Goal: Task Accomplishment & Management: Manage account settings

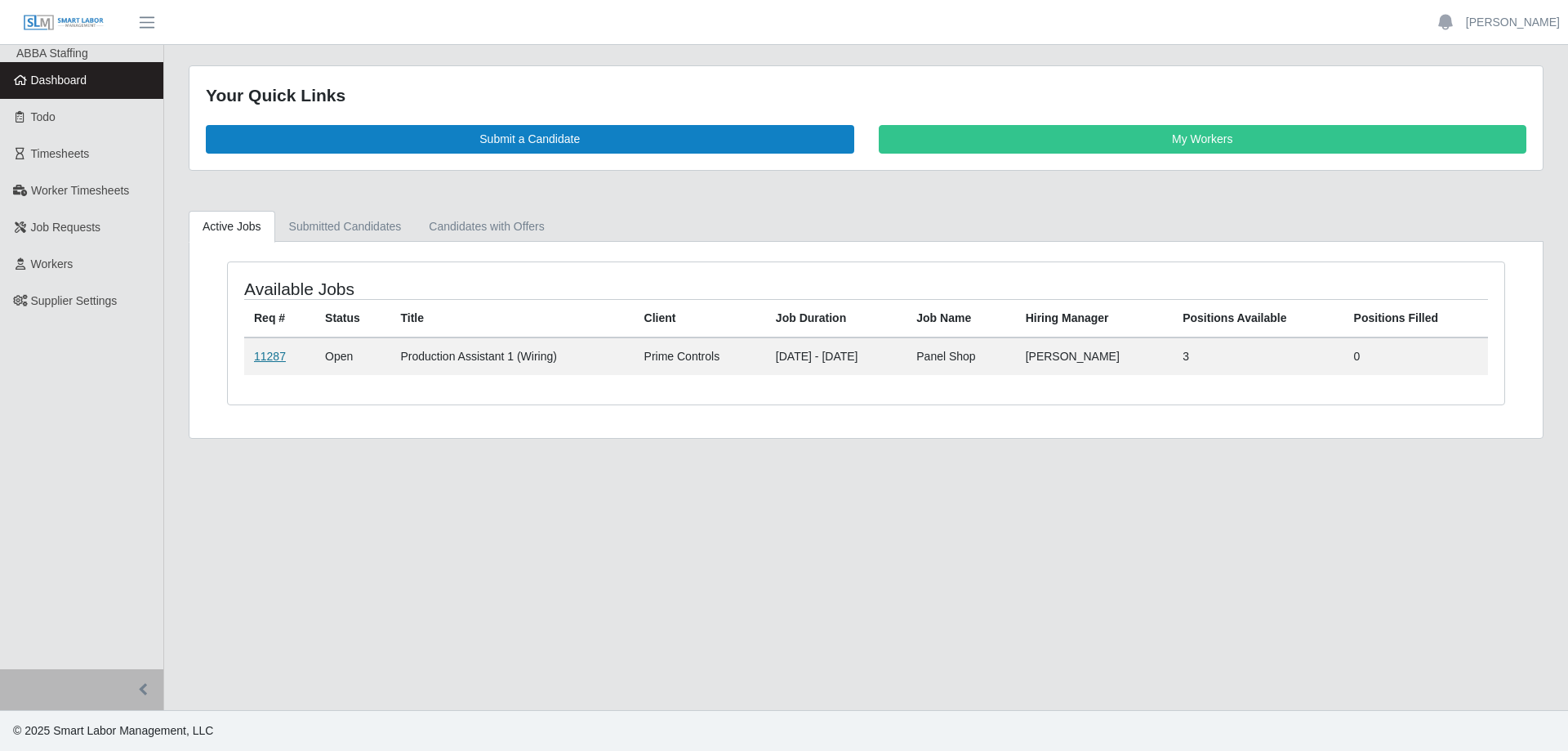
click at [276, 361] on link "11287" at bounding box center [270, 356] width 32 height 13
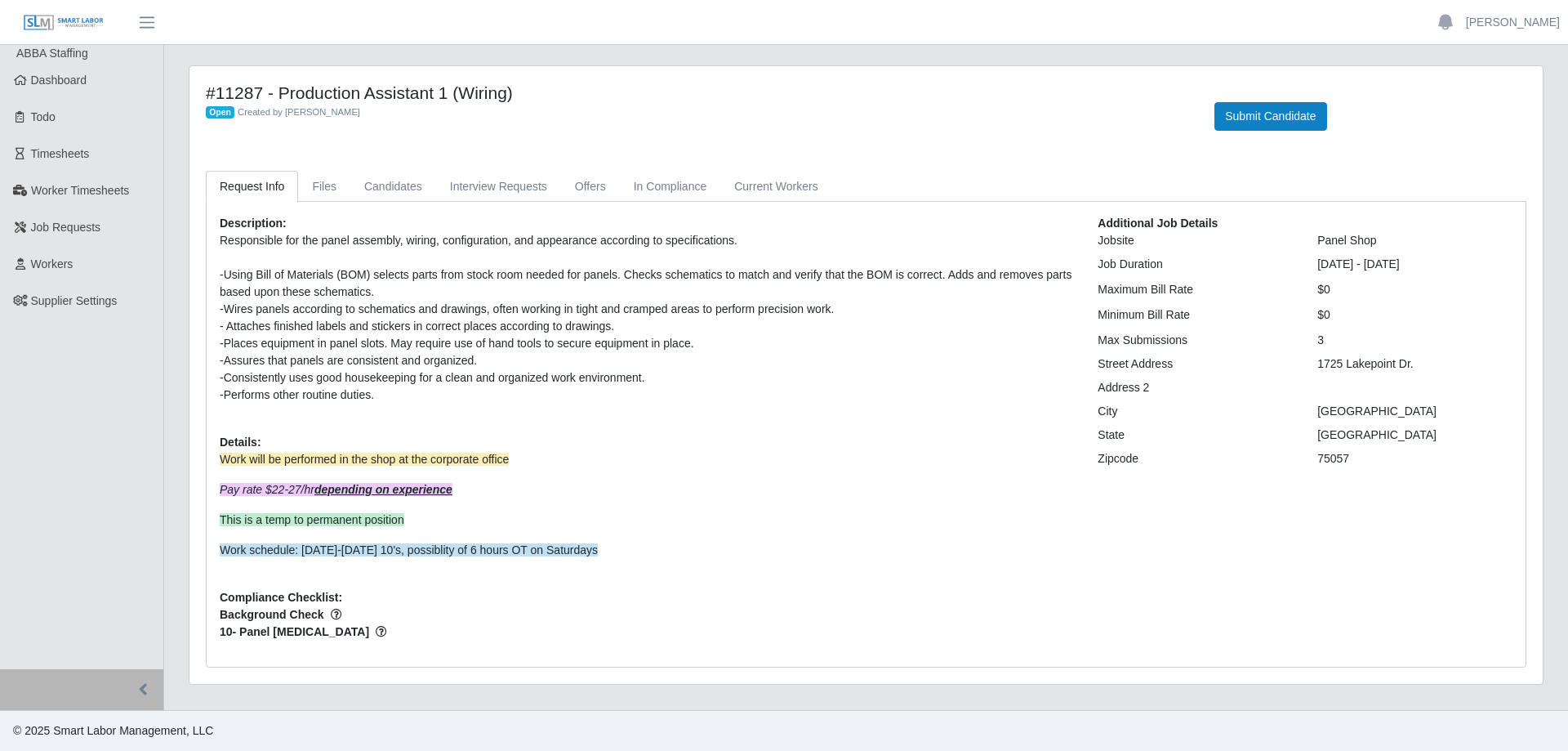
click at [544, 381] on div "-Consistently uses good housekeeping for a clean and organized work environment." at bounding box center [646, 378] width 854 height 18
drag, startPoint x: 375, startPoint y: 381, endPoint x: 605, endPoint y: 397, distance: 230.6
click at [605, 397] on p "Responsible for the panel assembly, wiring, configuration, and appearance accor…" at bounding box center [646, 318] width 854 height 171
click at [605, 397] on div "-Performs other routine duties." at bounding box center [646, 394] width 854 height 18
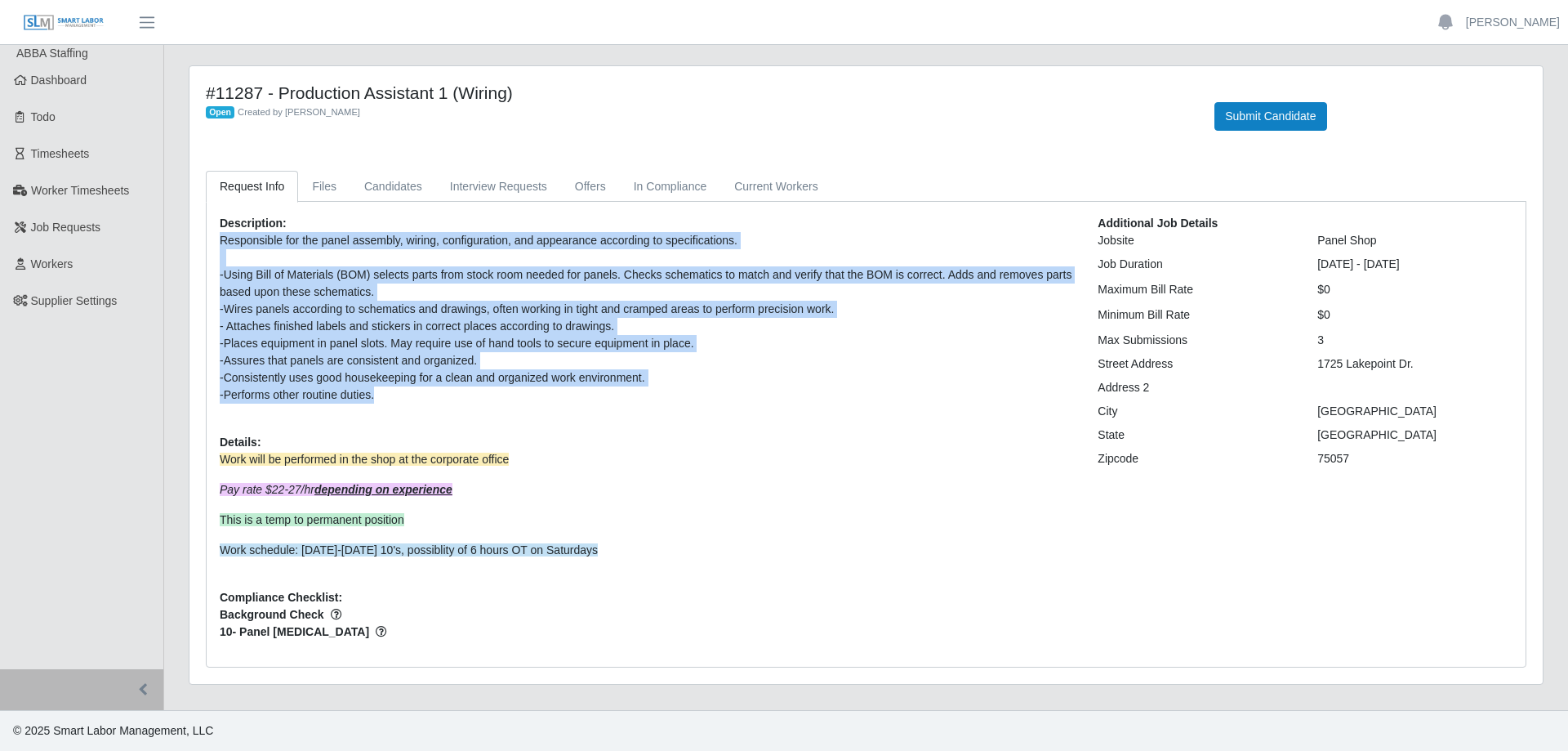
drag, startPoint x: 605, startPoint y: 397, endPoint x: 597, endPoint y: 395, distance: 8.2
click at [606, 397] on div "-Performs other routine duties." at bounding box center [646, 394] width 854 height 18
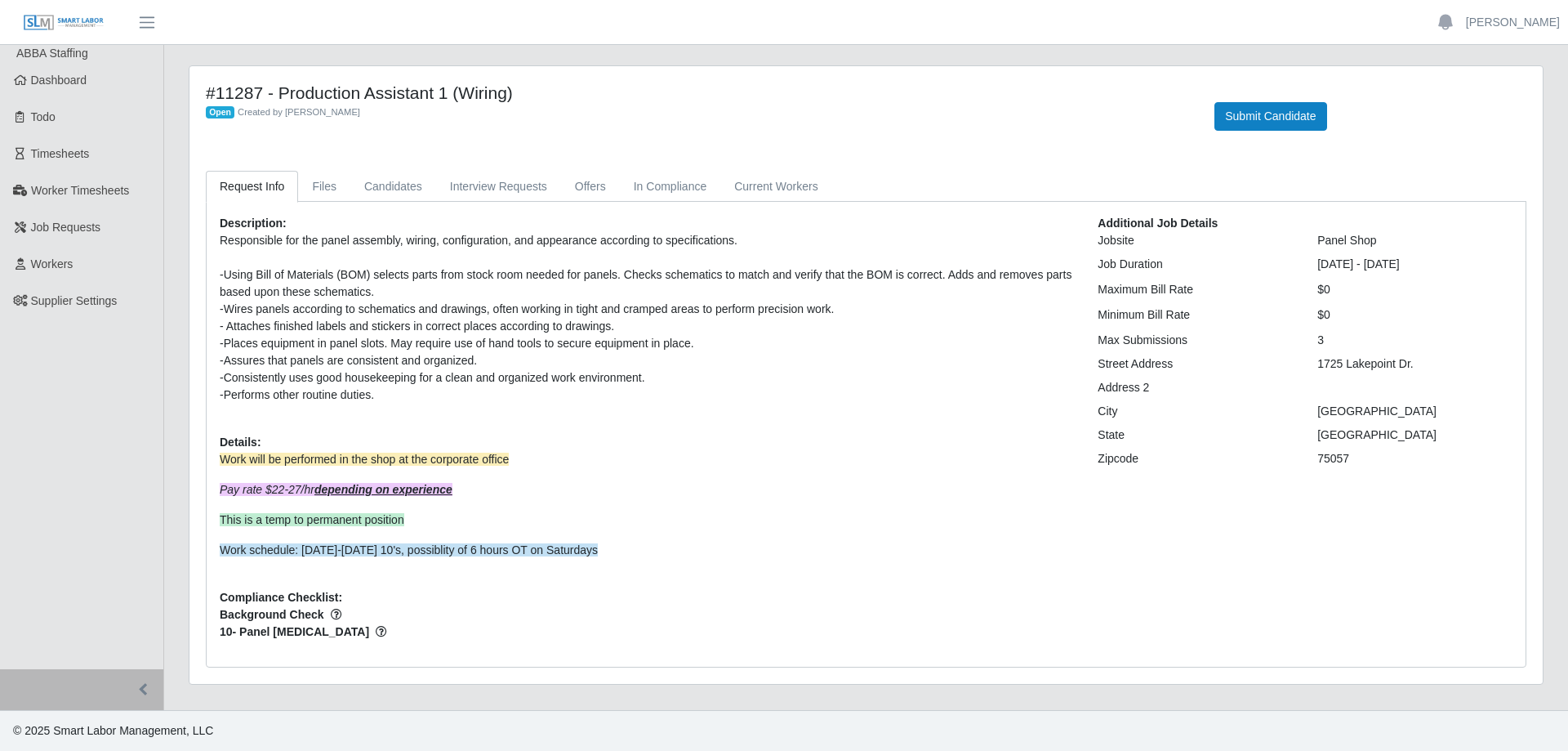
click at [515, 382] on div "-Consistently uses good housekeeping for a clean and organized work environment." at bounding box center [646, 378] width 854 height 18
click at [380, 347] on div "-Places equipment in panel slots. May require use of hand tools to secure equip…" at bounding box center [646, 344] width 854 height 18
click at [283, 279] on div "-Using Bill of Materials (BOM) selects parts from stock room needed for panels.…" at bounding box center [646, 283] width 854 height 34
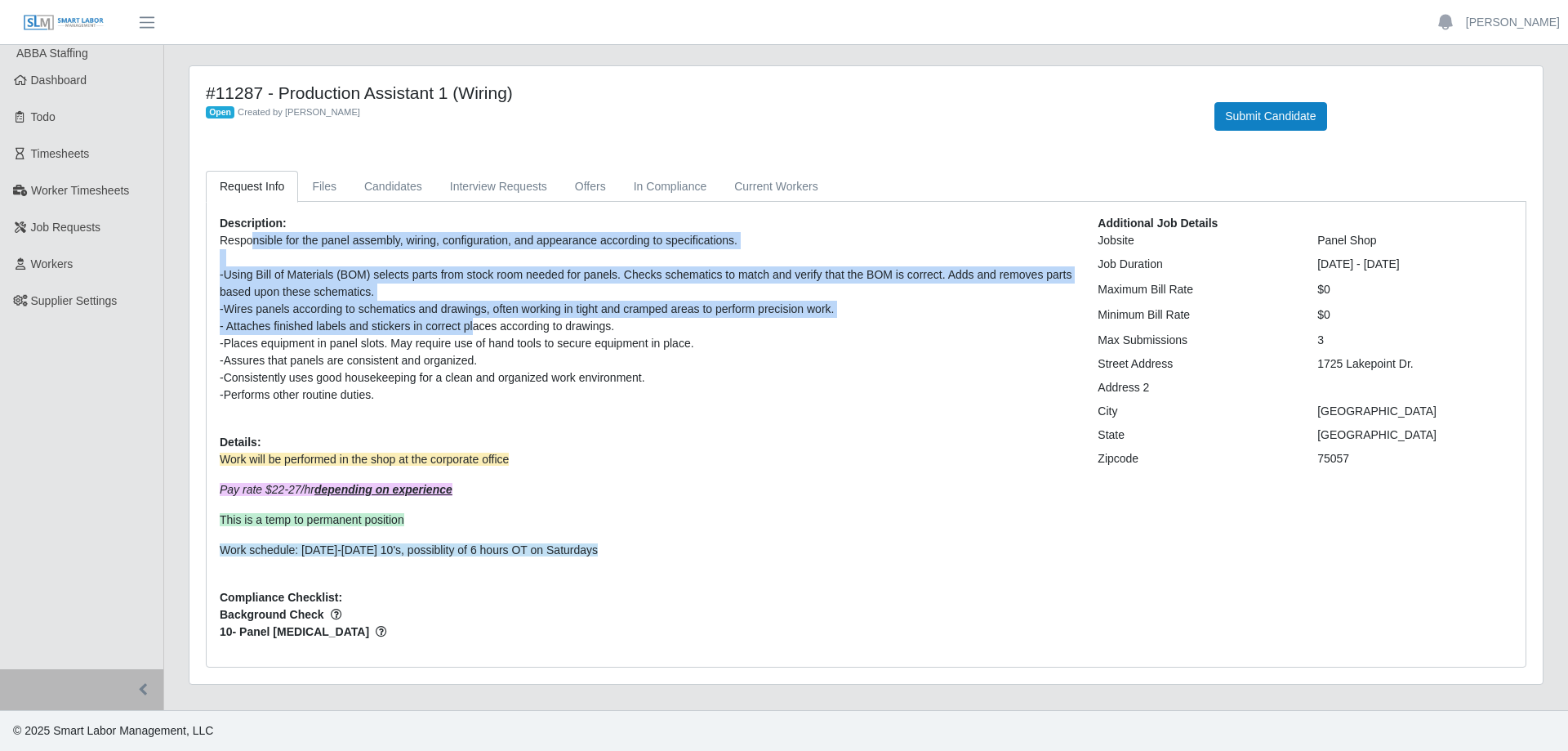
drag, startPoint x: 250, startPoint y: 248, endPoint x: 473, endPoint y: 333, distance: 238.7
click at [473, 333] on p "Responsible for the panel assembly, wiring, configuration, and appearance accor…" at bounding box center [646, 318] width 854 height 171
click at [473, 333] on div "- Attaches finished labels and stickers in correct places according to drawings." at bounding box center [646, 326] width 854 height 18
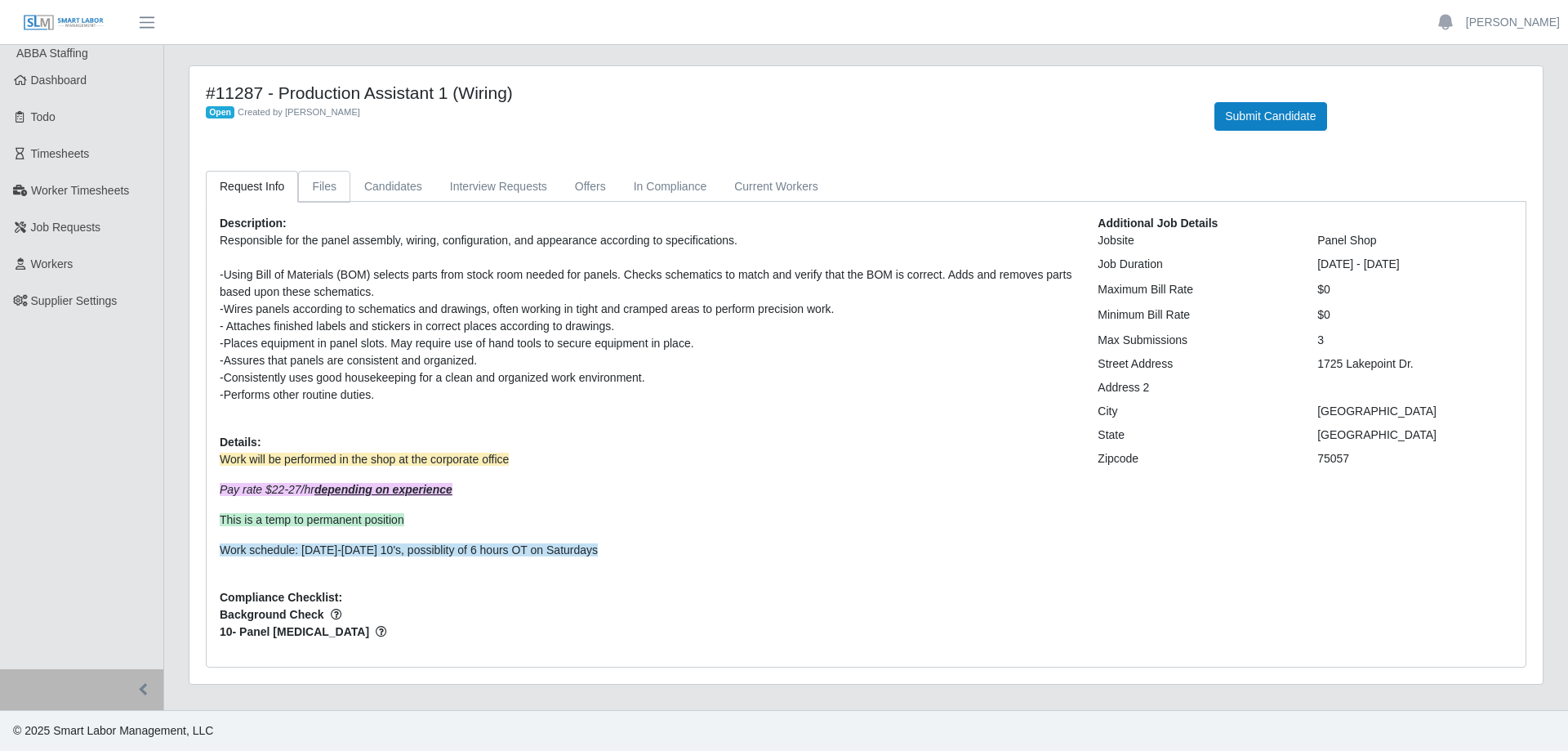
click at [333, 191] on link "Files" at bounding box center [324, 186] width 53 height 32
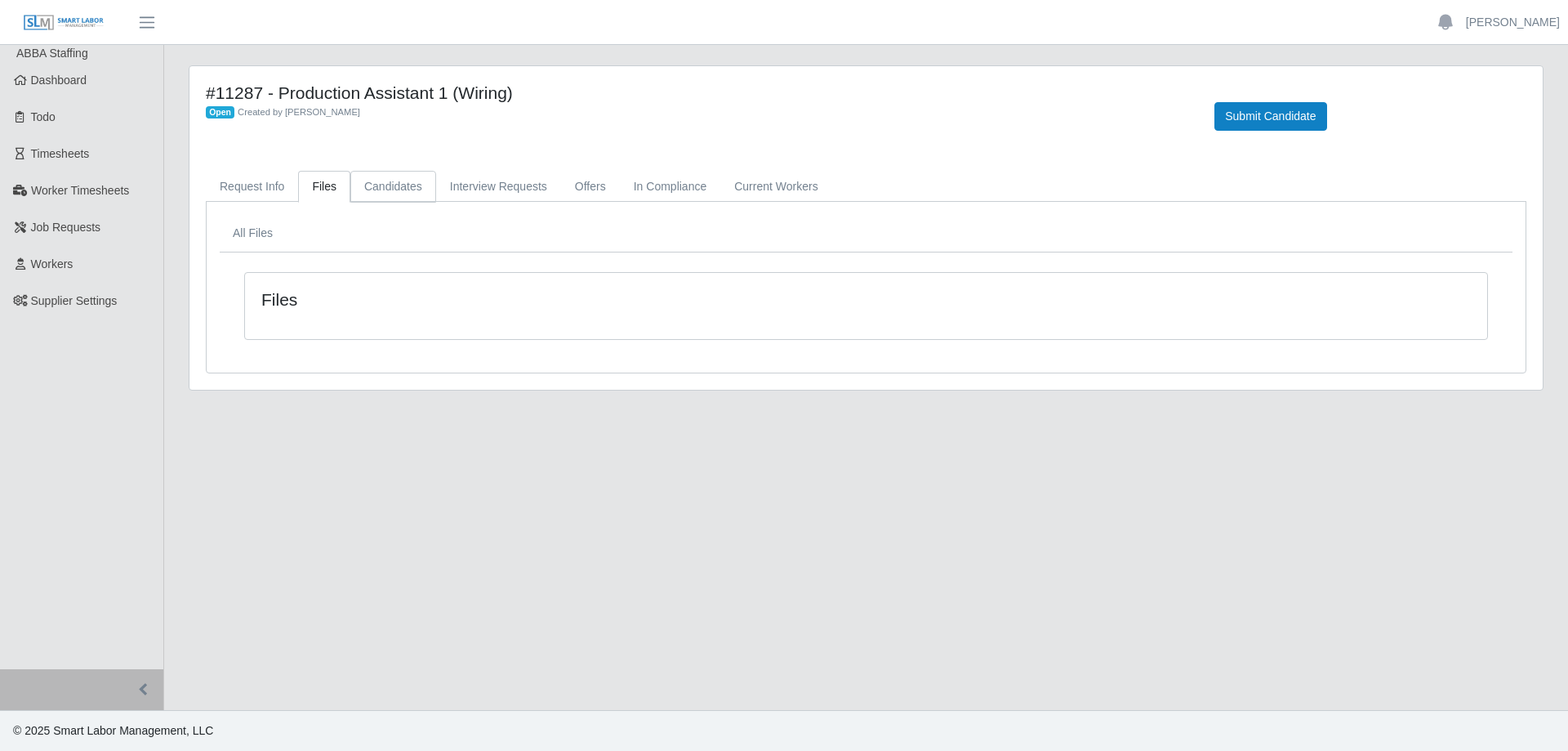
click at [371, 189] on link "Candidates" at bounding box center [392, 186] width 86 height 32
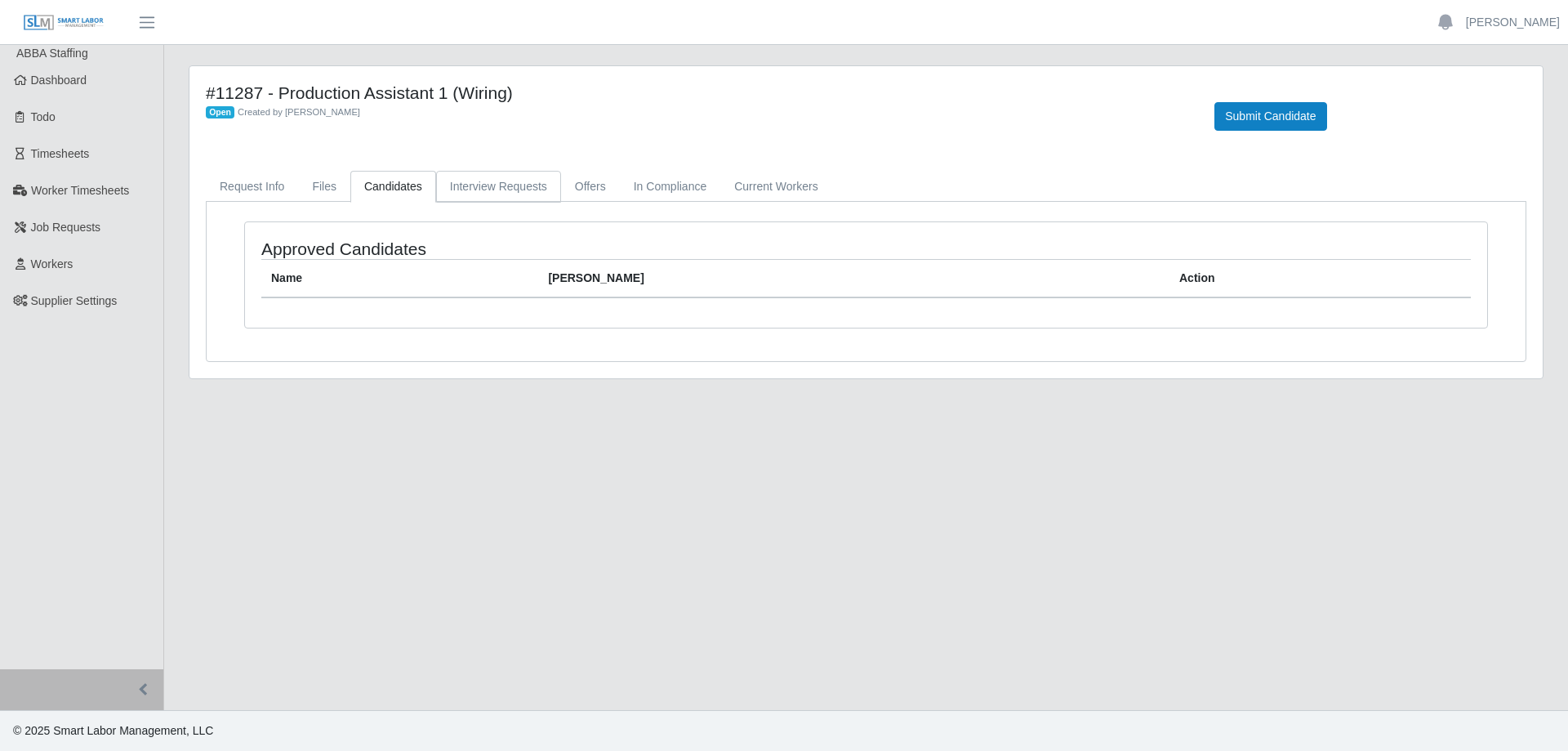
click at [472, 189] on link "Interview Requests" at bounding box center [498, 186] width 125 height 32
click at [527, 187] on link "Interview Requests" at bounding box center [498, 186] width 125 height 32
click at [548, 187] on link "Interview Requests" at bounding box center [498, 186] width 125 height 32
click at [579, 187] on link "Offers" at bounding box center [591, 186] width 59 height 32
click at [688, 187] on link "In Compliance" at bounding box center [671, 186] width 101 height 32
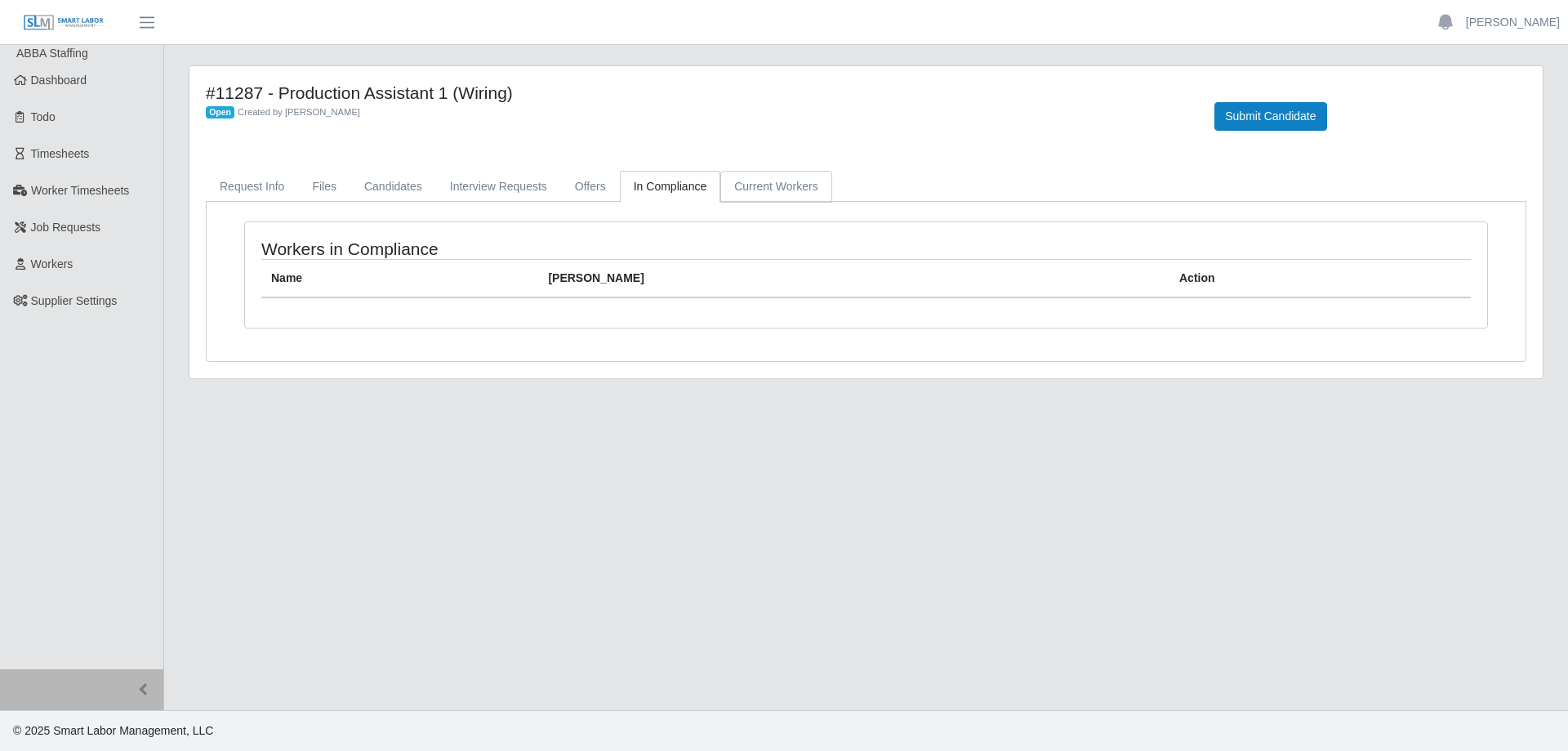
click at [754, 187] on link "Current Workers" at bounding box center [776, 186] width 111 height 32
click at [287, 183] on link "Request Info" at bounding box center [252, 186] width 92 height 32
